Goal: Information Seeking & Learning: Understand process/instructions

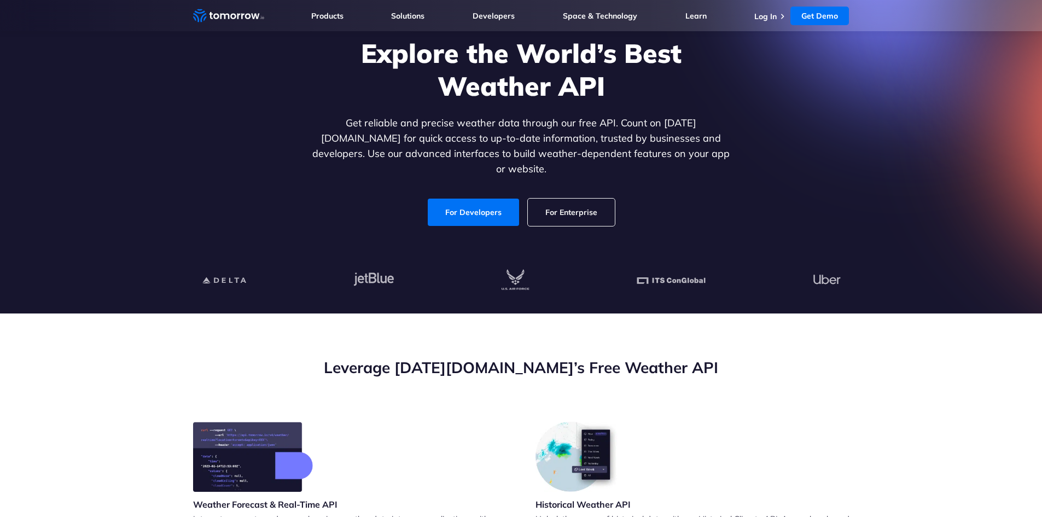
scroll to position [164, 0]
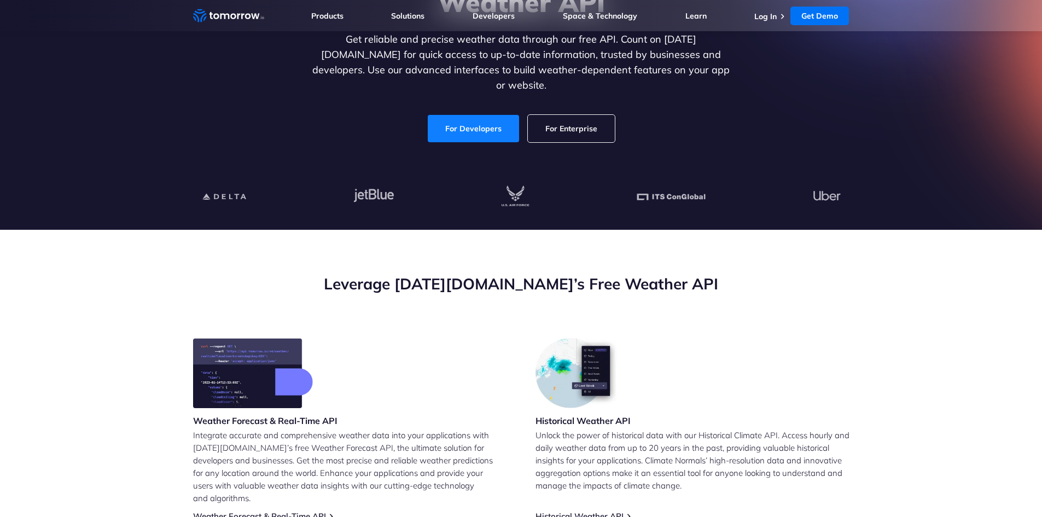
click at [486, 115] on link "For Developers" at bounding box center [473, 128] width 91 height 27
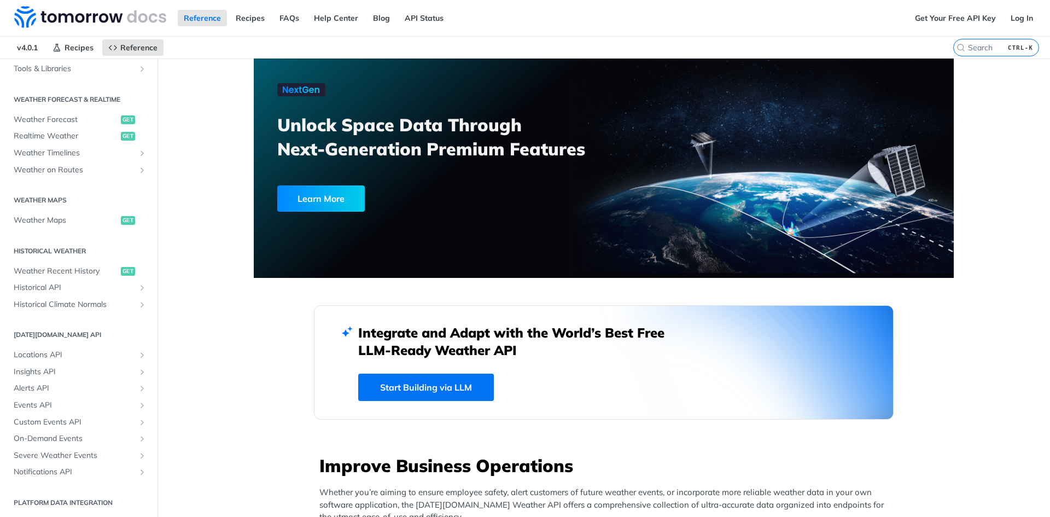
scroll to position [210, 0]
click at [56, 353] on span "Locations API" at bounding box center [74, 354] width 121 height 11
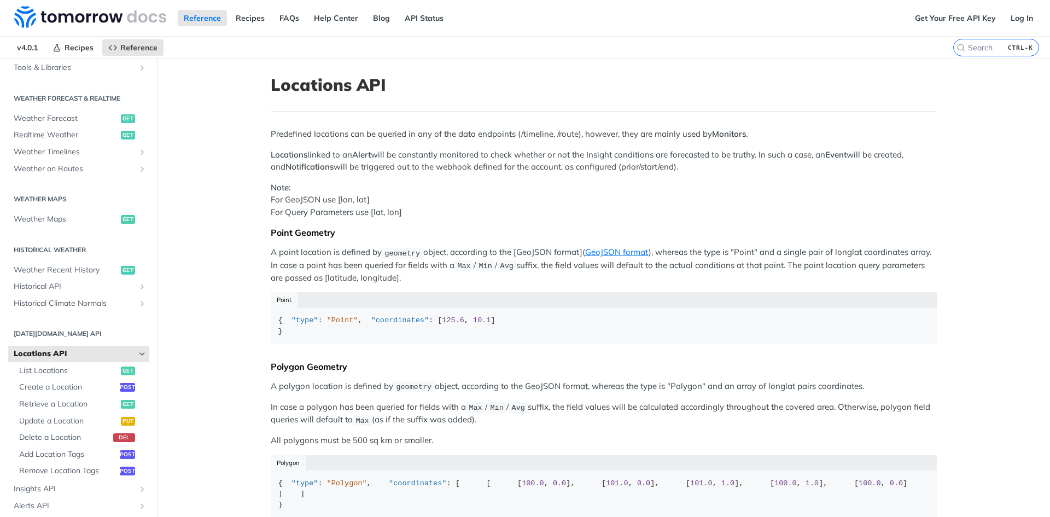
click at [75, 353] on span "Locations API" at bounding box center [74, 354] width 121 height 11
click at [91, 336] on h2 "[DATE][DOMAIN_NAME] API" at bounding box center [78, 334] width 141 height 10
click at [59, 331] on h2 "[DATE][DOMAIN_NAME] API" at bounding box center [78, 334] width 141 height 10
click at [965, 44] on input "CTRL-K" at bounding box center [983, 48] width 112 height 10
type input "l"
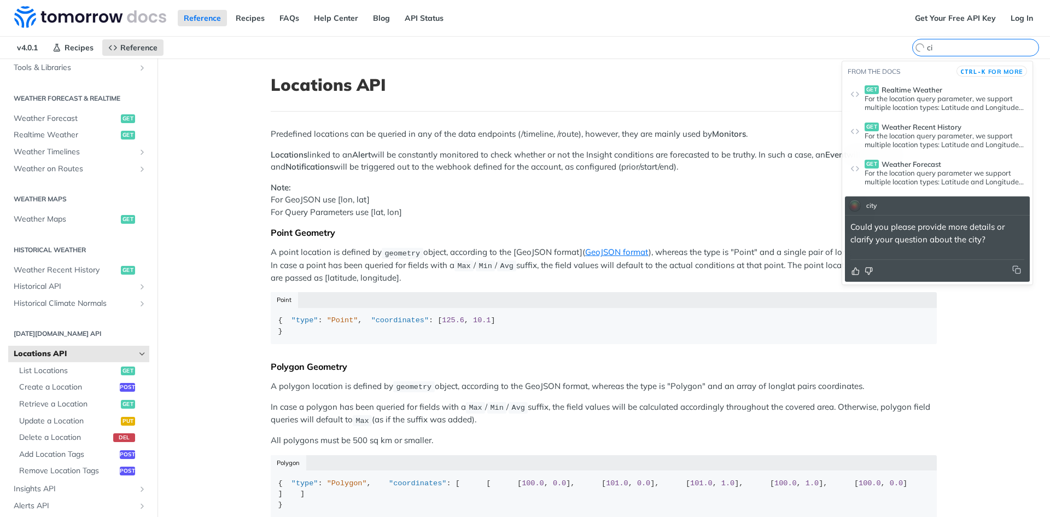
type input "c"
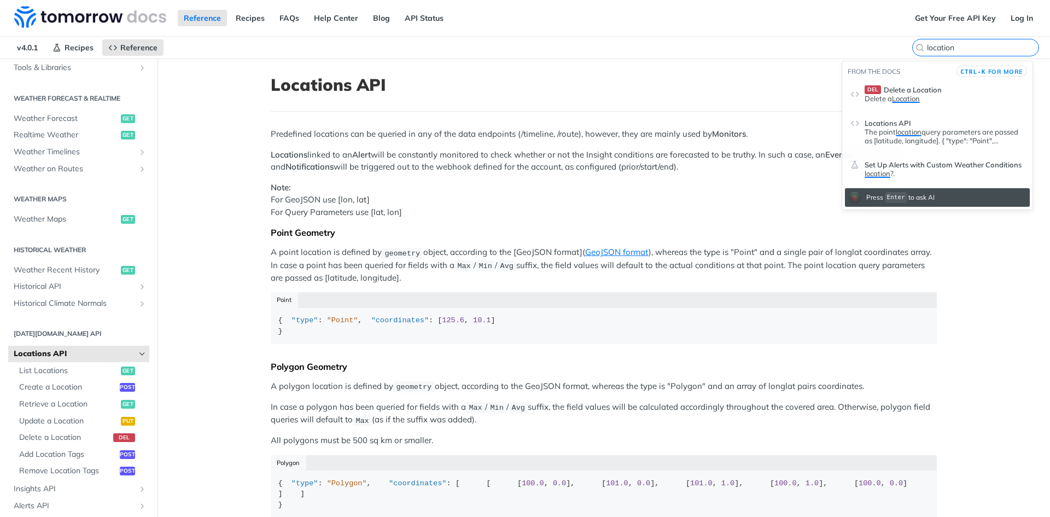
type input "location"
click at [946, 135] on p "The point location query parameters are passed as [latitude, longitude]. { "typ…" at bounding box center [945, 136] width 160 height 18
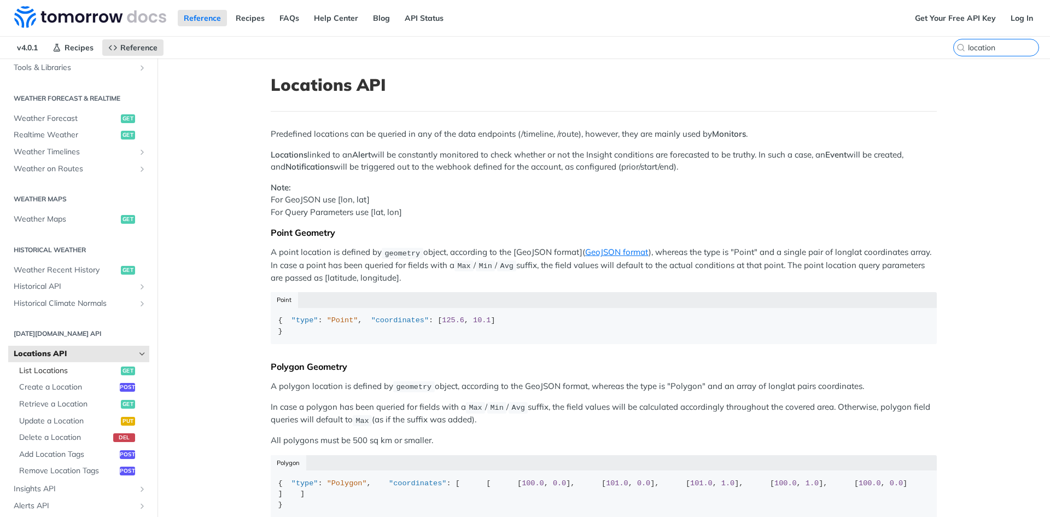
click at [49, 373] on span "List Locations" at bounding box center [68, 370] width 99 height 11
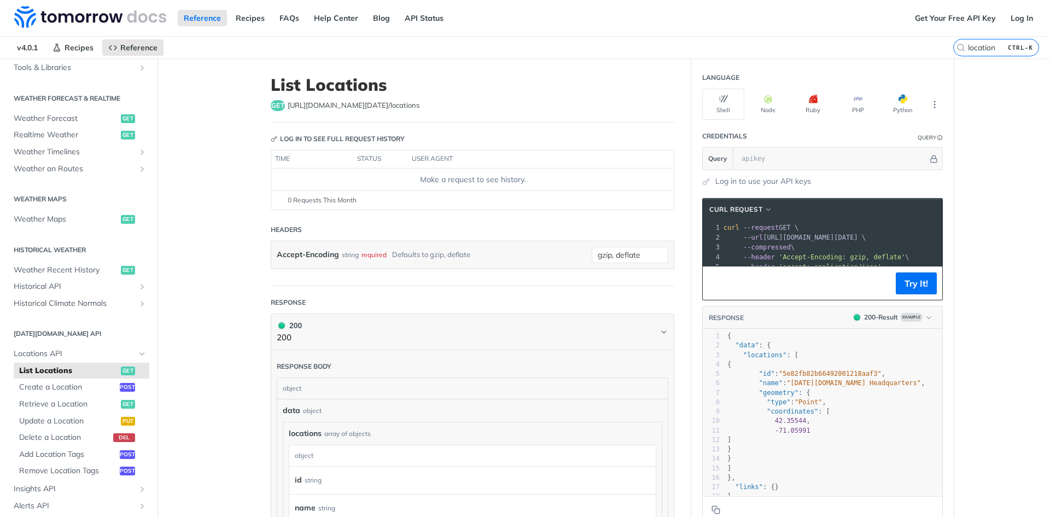
drag, startPoint x: 352, startPoint y: 378, endPoint x: 343, endPoint y: 388, distance: 13.2
click at [351, 378] on div "object" at bounding box center [471, 388] width 388 height 21
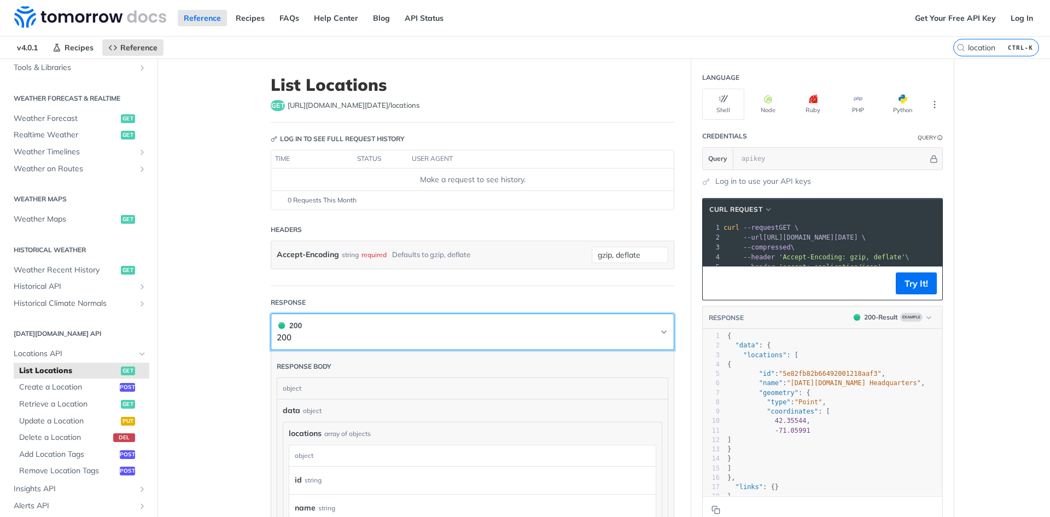
click at [323, 344] on button "200 200" at bounding box center [473, 332] width 392 height 25
click at [485, 337] on button "200 200" at bounding box center [473, 332] width 392 height 25
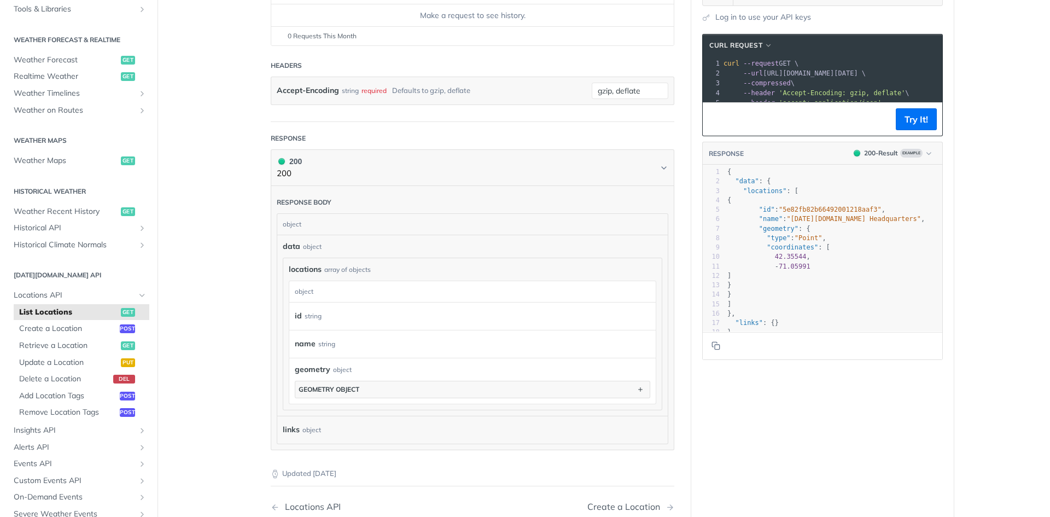
click at [352, 228] on div "object" at bounding box center [471, 224] width 388 height 21
drag, startPoint x: 343, startPoint y: 263, endPoint x: 346, endPoint y: 299, distance: 36.8
click at [343, 263] on div "locations array of objects locations object id string name string geometry obje…" at bounding box center [472, 334] width 379 height 152
click at [346, 299] on div "object" at bounding box center [471, 291] width 364 height 21
click at [338, 288] on div "object" at bounding box center [471, 291] width 364 height 21
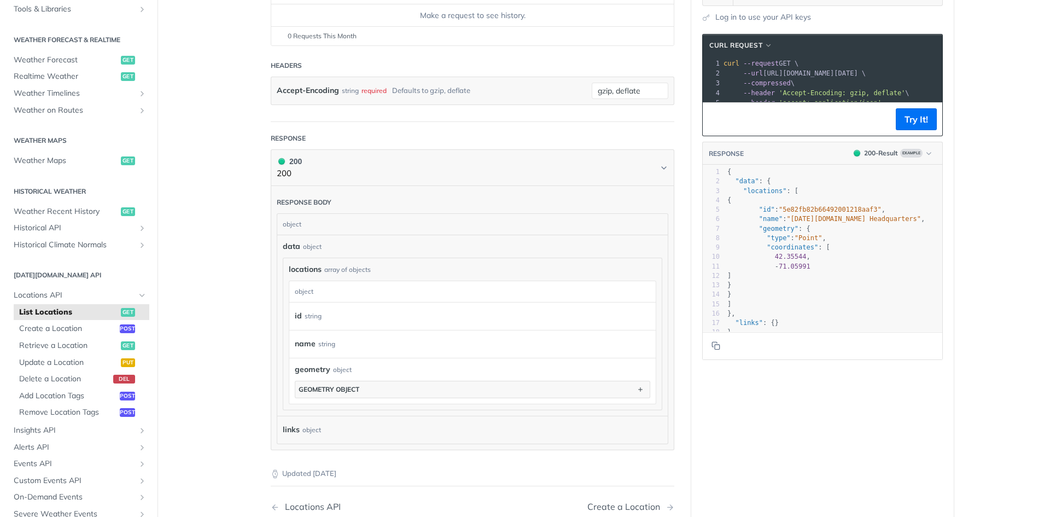
click at [325, 275] on div "locations object id string name string geometry object geometry object" at bounding box center [473, 339] width 368 height 129
drag, startPoint x: 304, startPoint y: 312, endPoint x: 304, endPoint y: 324, distance: 12.0
click at [305, 312] on div "string" at bounding box center [313, 316] width 17 height 16
click at [304, 324] on div "id string" at bounding box center [470, 316] width 350 height 16
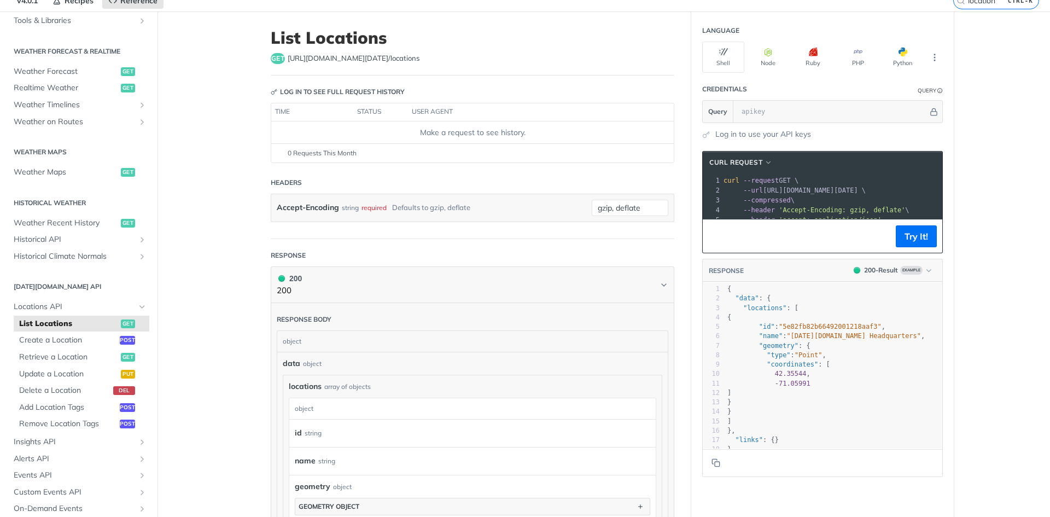
scroll to position [0, 0]
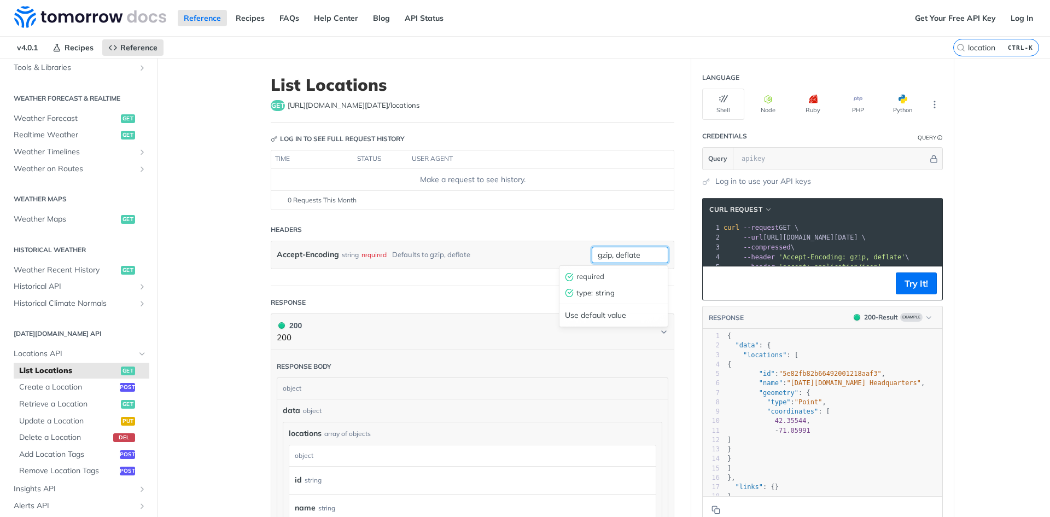
click at [629, 261] on input "gzip, deflate" at bounding box center [630, 255] width 77 height 16
drag, startPoint x: 647, startPoint y: 257, endPoint x: 484, endPoint y: 264, distance: 163.7
click at [513, 254] on div "Accept-Encoding string required Defaults to gzip, deflate gzip, deflate require…" at bounding box center [472, 254] width 403 height 27
click at [471, 280] on form "Headers Accept-Encoding string required Defaults to gzip, deflate gzip, deflate" at bounding box center [473, 252] width 404 height 67
click at [437, 169] on td "Make a request to see history." at bounding box center [472, 180] width 403 height 22
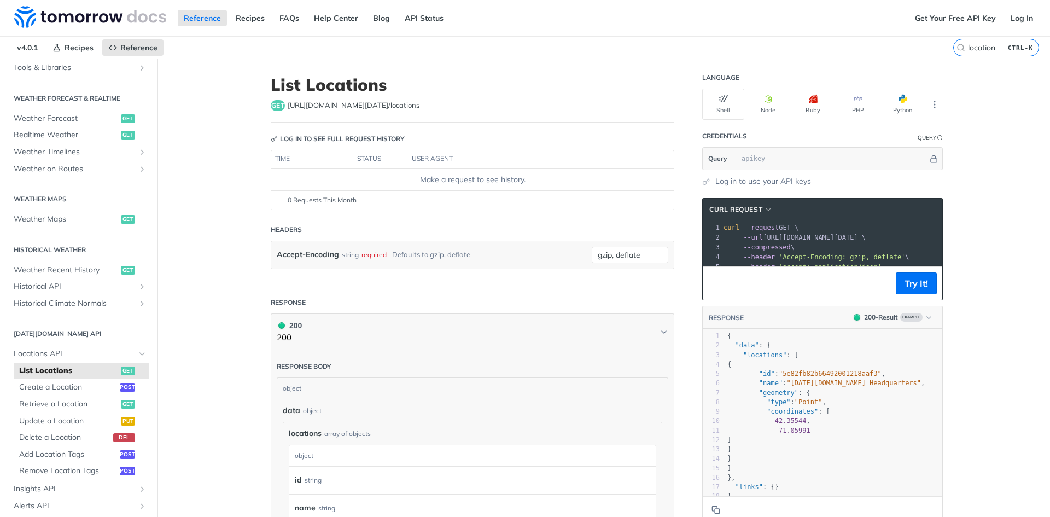
click at [321, 192] on footer "0 Requests This Month" at bounding box center [472, 199] width 403 height 19
click at [317, 195] on footer "0 Requests This Month" at bounding box center [472, 199] width 403 height 19
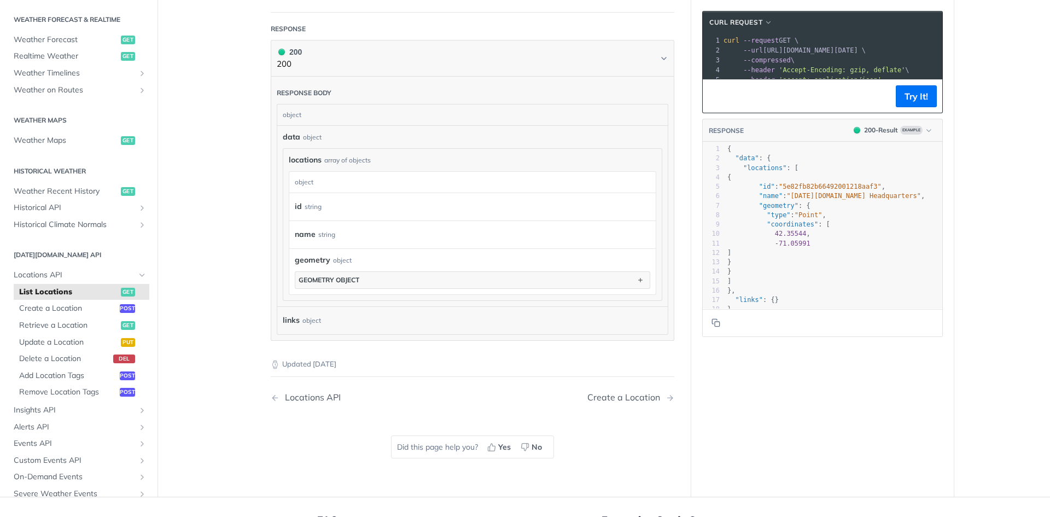
scroll to position [109, 0]
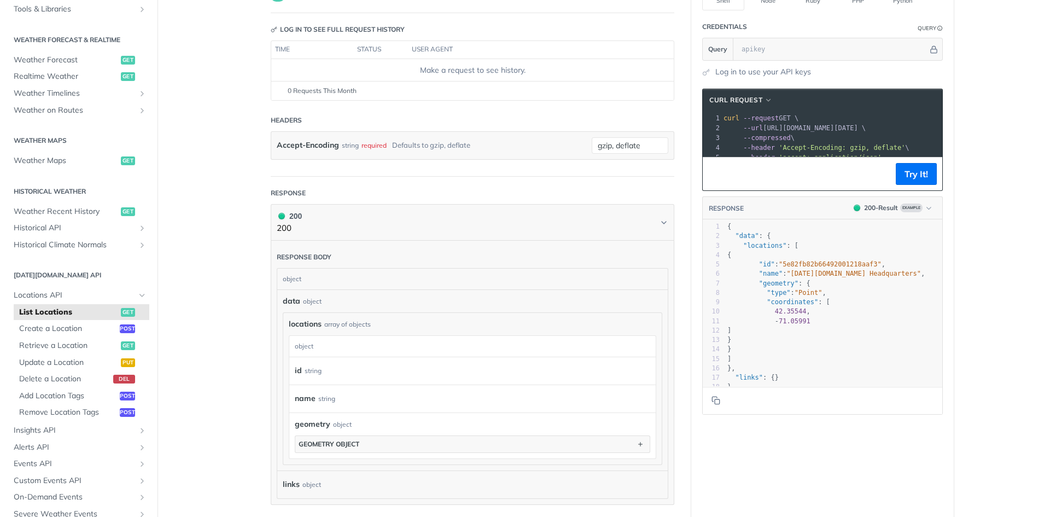
click at [839, 298] on pre ""type" : "Point" ," at bounding box center [837, 292] width 225 height 9
click at [827, 288] on pre ""geometry" : {" at bounding box center [837, 283] width 225 height 9
click at [809, 288] on pre ""geometry" : {" at bounding box center [837, 283] width 225 height 9
type textarea "{"
click at [807, 296] on pre ""type" : "Point" ," at bounding box center [837, 292] width 225 height 9
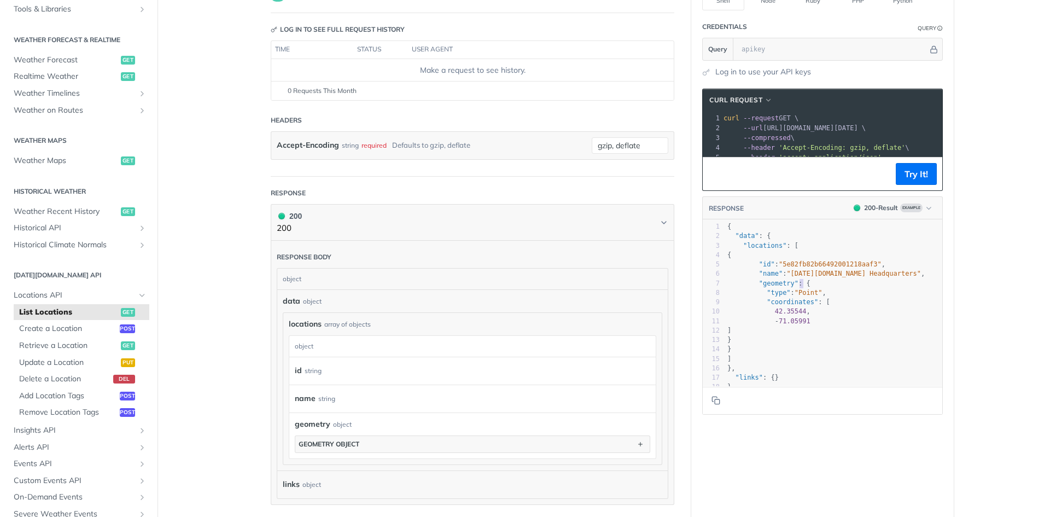
click at [807, 297] on span ""Point"" at bounding box center [809, 293] width 28 height 8
type textarea "Point"
click at [807, 297] on span ""Point"" at bounding box center [809, 293] width 28 height 8
drag, startPoint x: 807, startPoint y: 315, endPoint x: 796, endPoint y: 322, distance: 13.4
click at [806, 307] on pre ""coordinates" : [" at bounding box center [837, 302] width 225 height 9
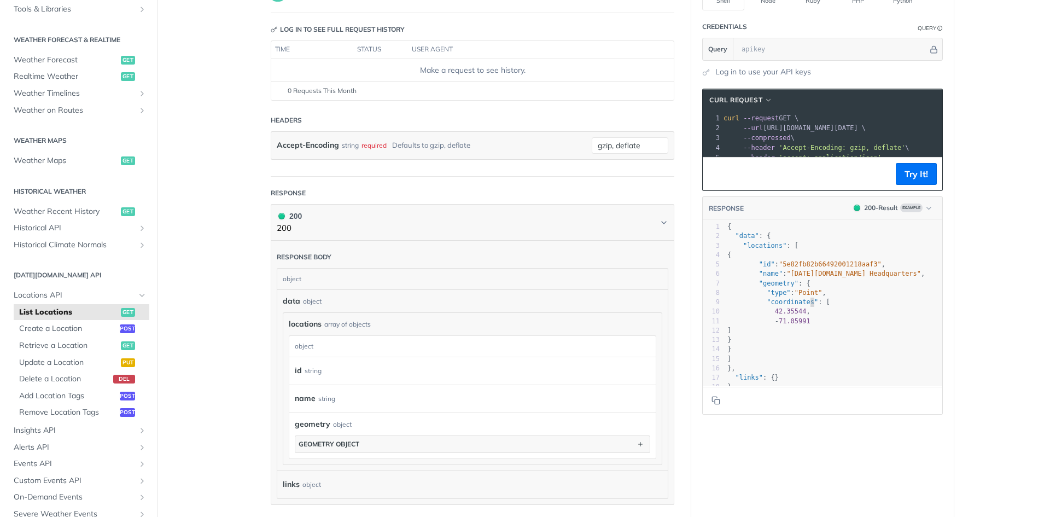
click at [795, 315] on span "42.35544" at bounding box center [791, 311] width 32 height 8
click at [786, 315] on span "42.35544" at bounding box center [791, 311] width 32 height 8
click at [800, 316] on pre "42.35544 ," at bounding box center [837, 311] width 225 height 9
click at [910, 212] on span "Example" at bounding box center [912, 208] width 22 height 9
click at [856, 283] on div "Clear Example" at bounding box center [876, 281] width 119 height 18
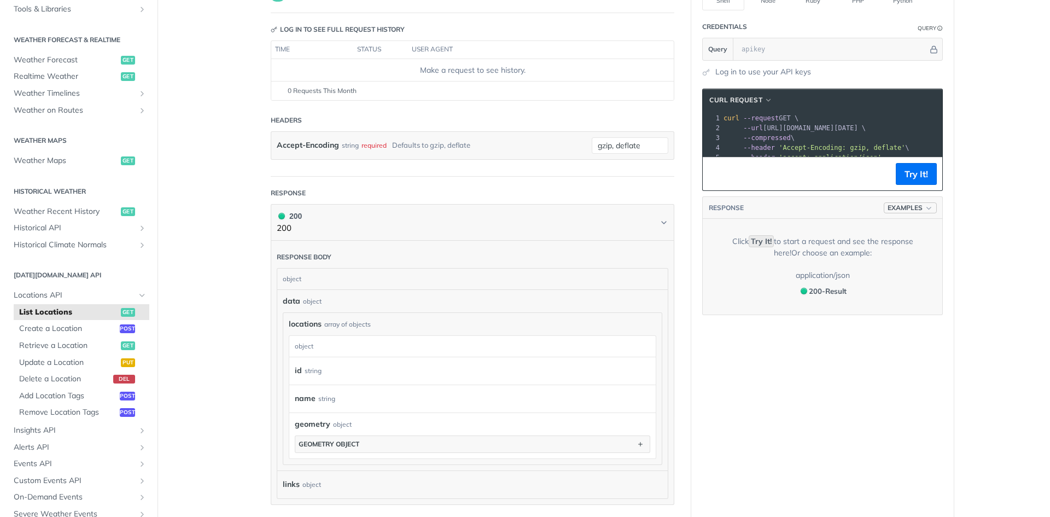
click at [917, 213] on span "Examples" at bounding box center [905, 208] width 35 height 10
click at [876, 259] on div "200 - Result" at bounding box center [876, 258] width 111 height 12
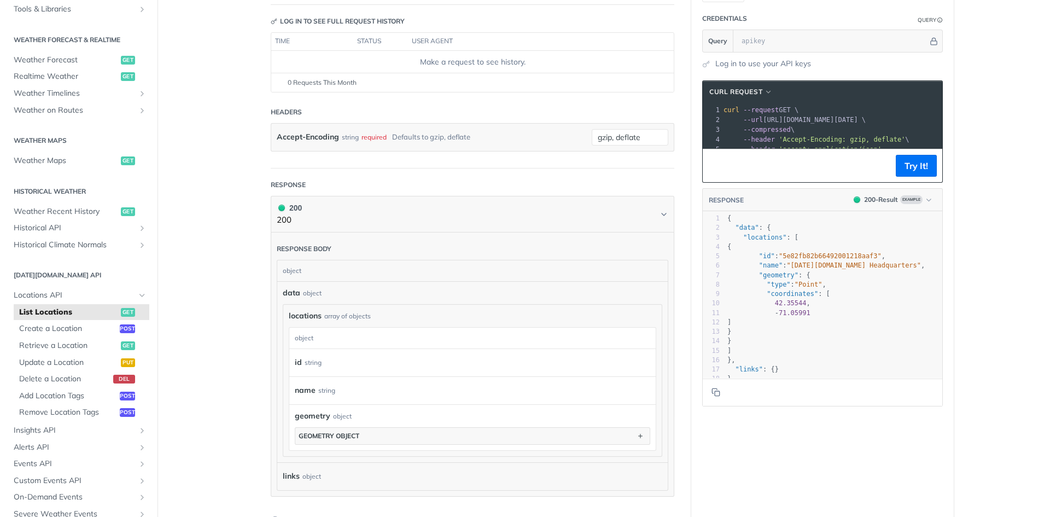
scroll to position [55, 0]
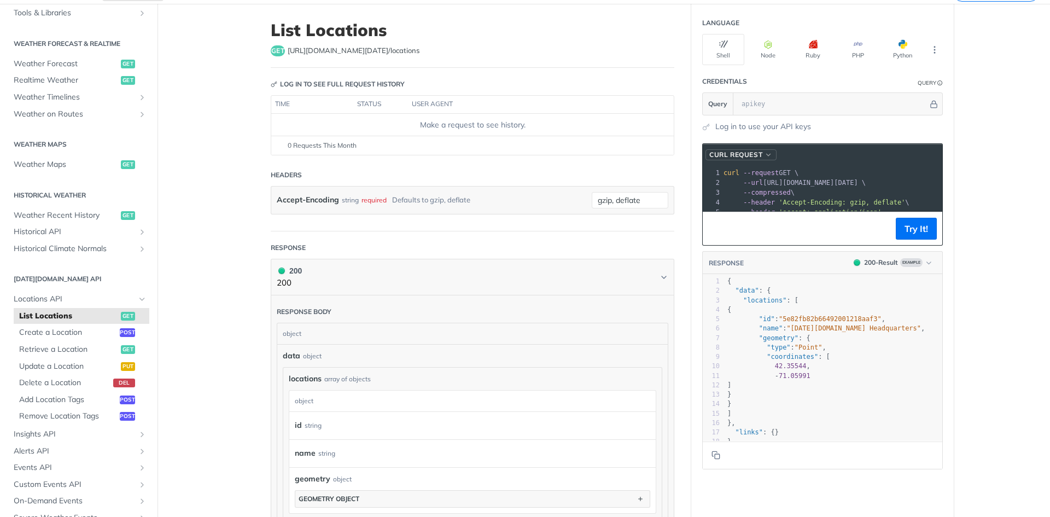
click at [765, 154] on span "button" at bounding box center [769, 155] width 8 height 8
click at [765, 153] on span "button" at bounding box center [769, 155] width 8 height 8
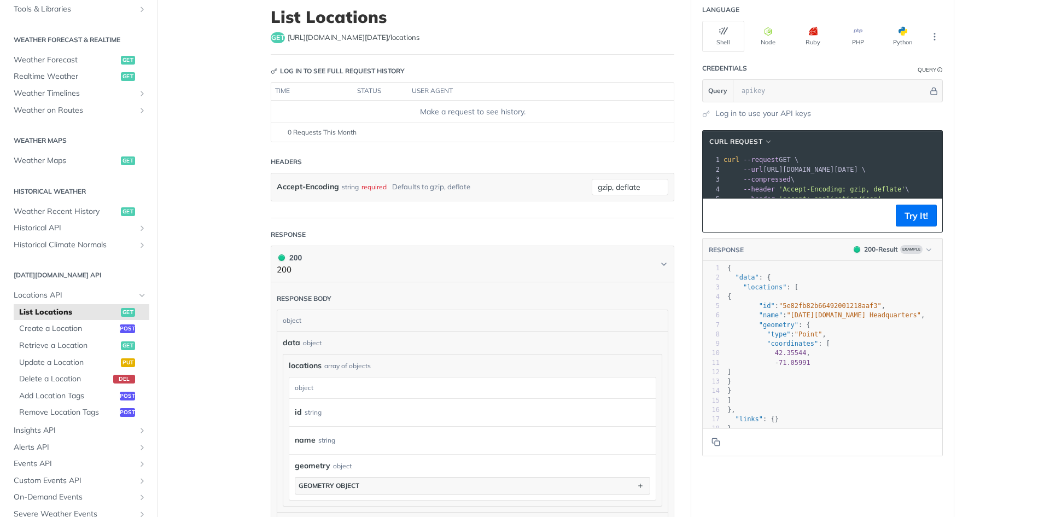
scroll to position [0, 0]
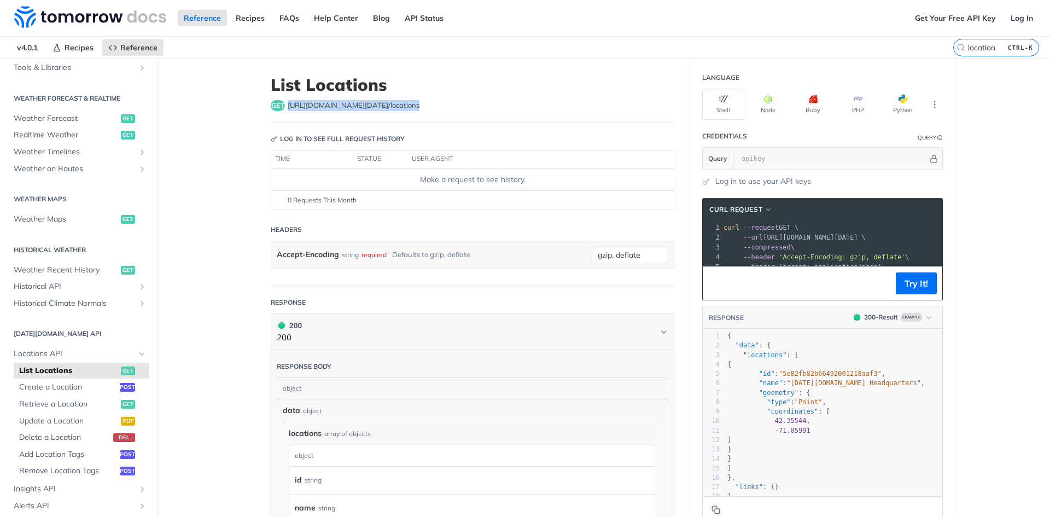
drag, startPoint x: 404, startPoint y: 106, endPoint x: 282, endPoint y: 104, distance: 121.5
click at [282, 104] on div "get [URL][DOMAIN_NAME][DATE] /locations" at bounding box center [473, 105] width 404 height 11
copy span "[URL][DOMAIN_NAME][DATE] /locations"
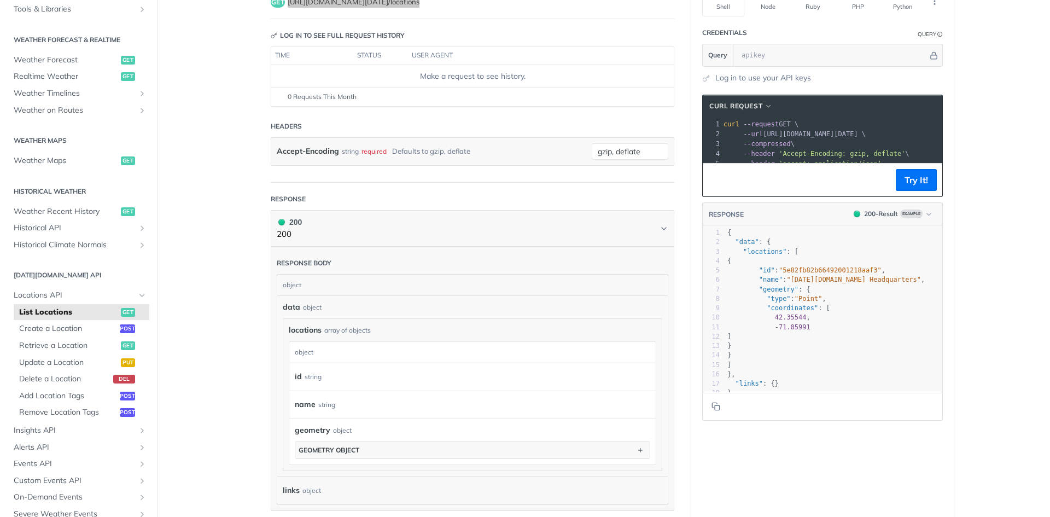
scroll to position [219, 0]
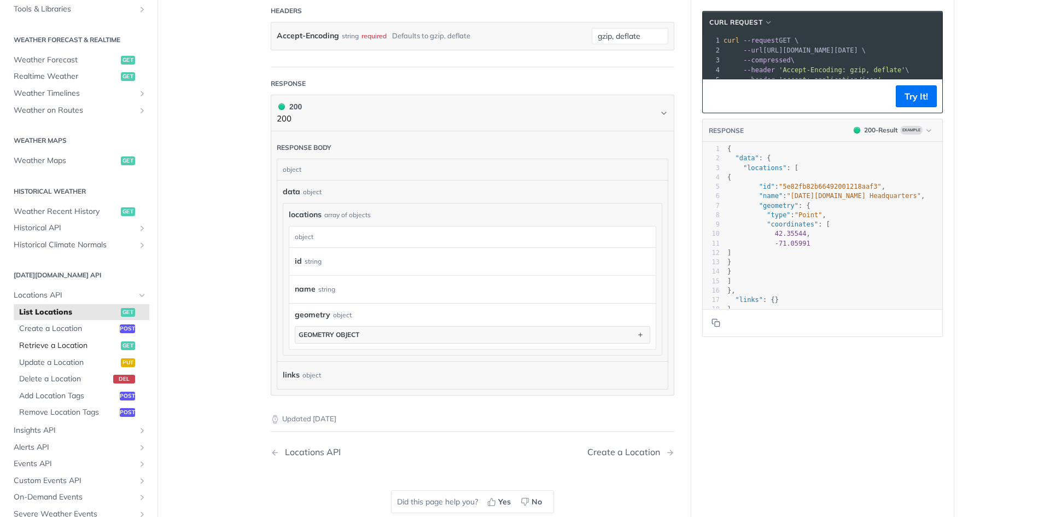
click at [54, 345] on span "Retrieve a Location" at bounding box center [68, 345] width 99 height 11
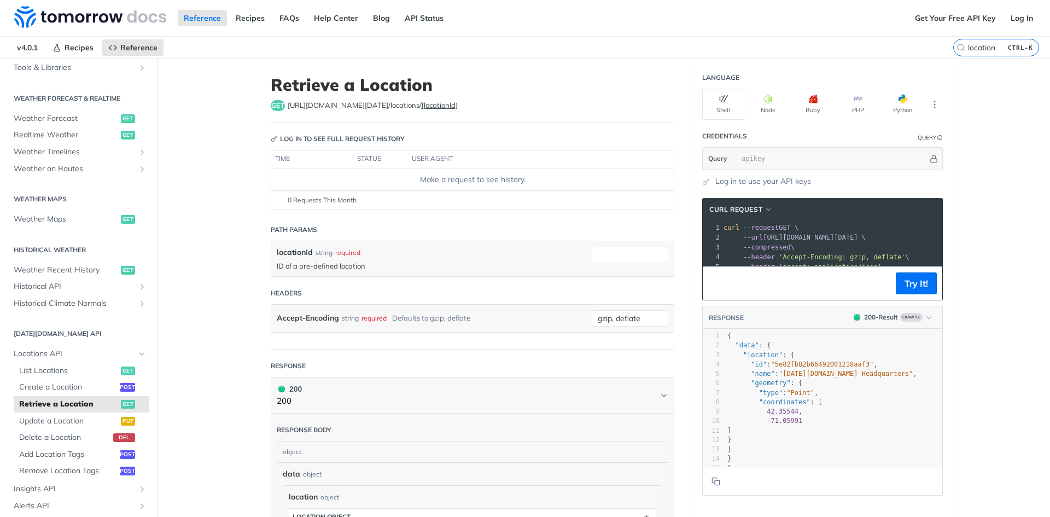
click at [440, 108] on div "get [URL][DOMAIN_NAME][DATE] /locations/ {locationId}" at bounding box center [473, 105] width 404 height 11
drag, startPoint x: 455, startPoint y: 105, endPoint x: 282, endPoint y: 109, distance: 172.9
click at [282, 109] on div "get [URL][DOMAIN_NAME][DATE] /locations/ {locationId}" at bounding box center [473, 105] width 404 height 11
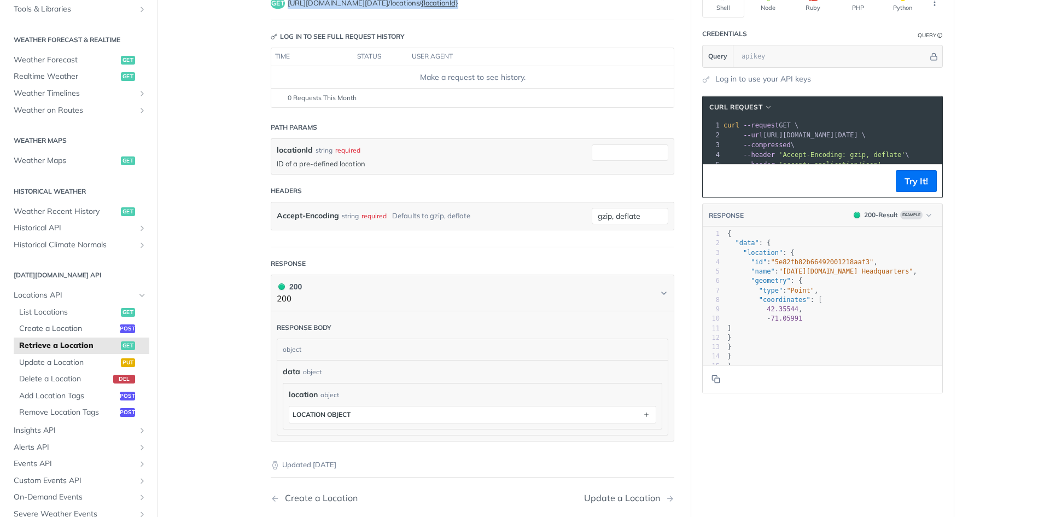
scroll to position [274, 0]
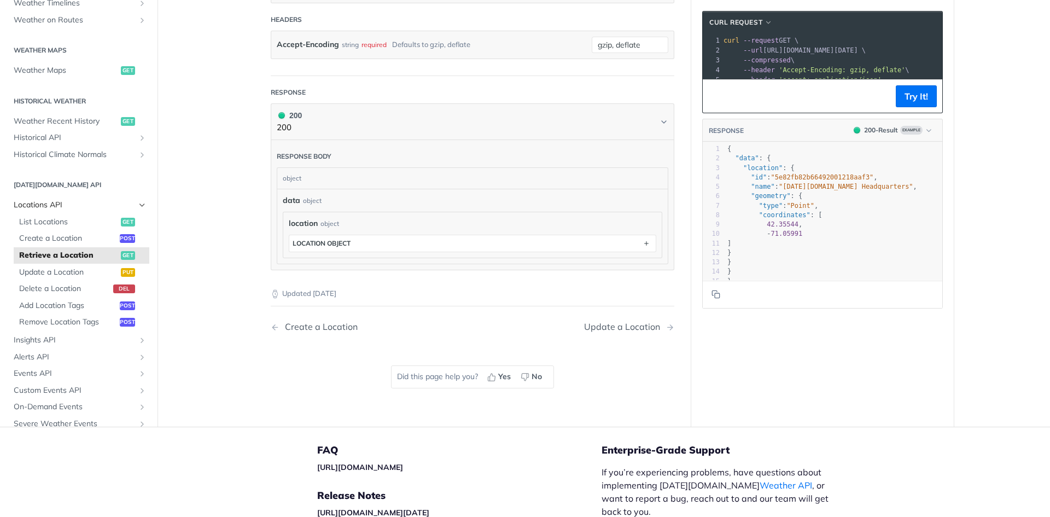
click at [138, 204] on icon "Hide subpages for Locations API" at bounding box center [142, 205] width 9 height 9
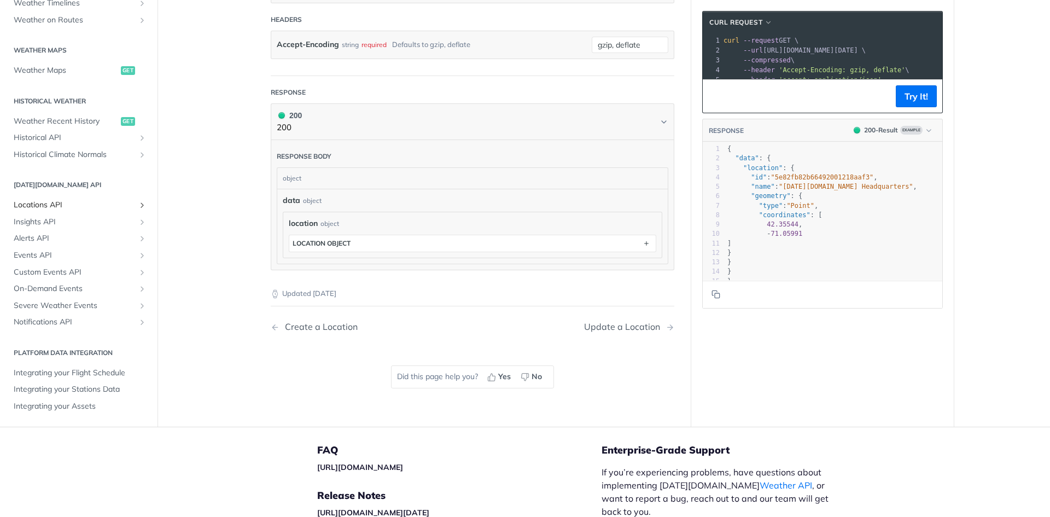
click at [82, 203] on span "Locations API" at bounding box center [74, 205] width 121 height 11
